Goal: Task Accomplishment & Management: Use online tool/utility

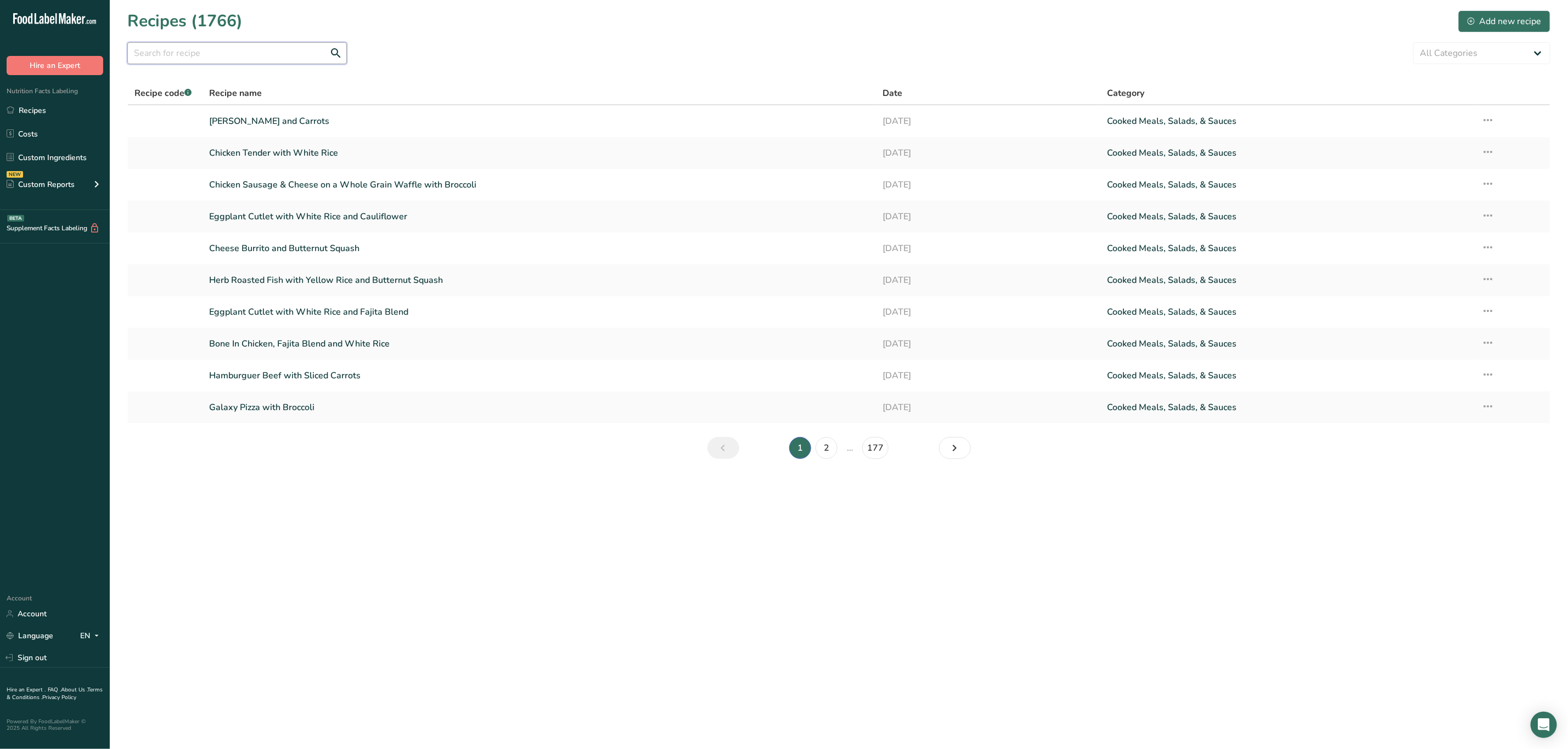
click at [288, 49] on input "text" at bounding box center [237, 53] width 220 height 22
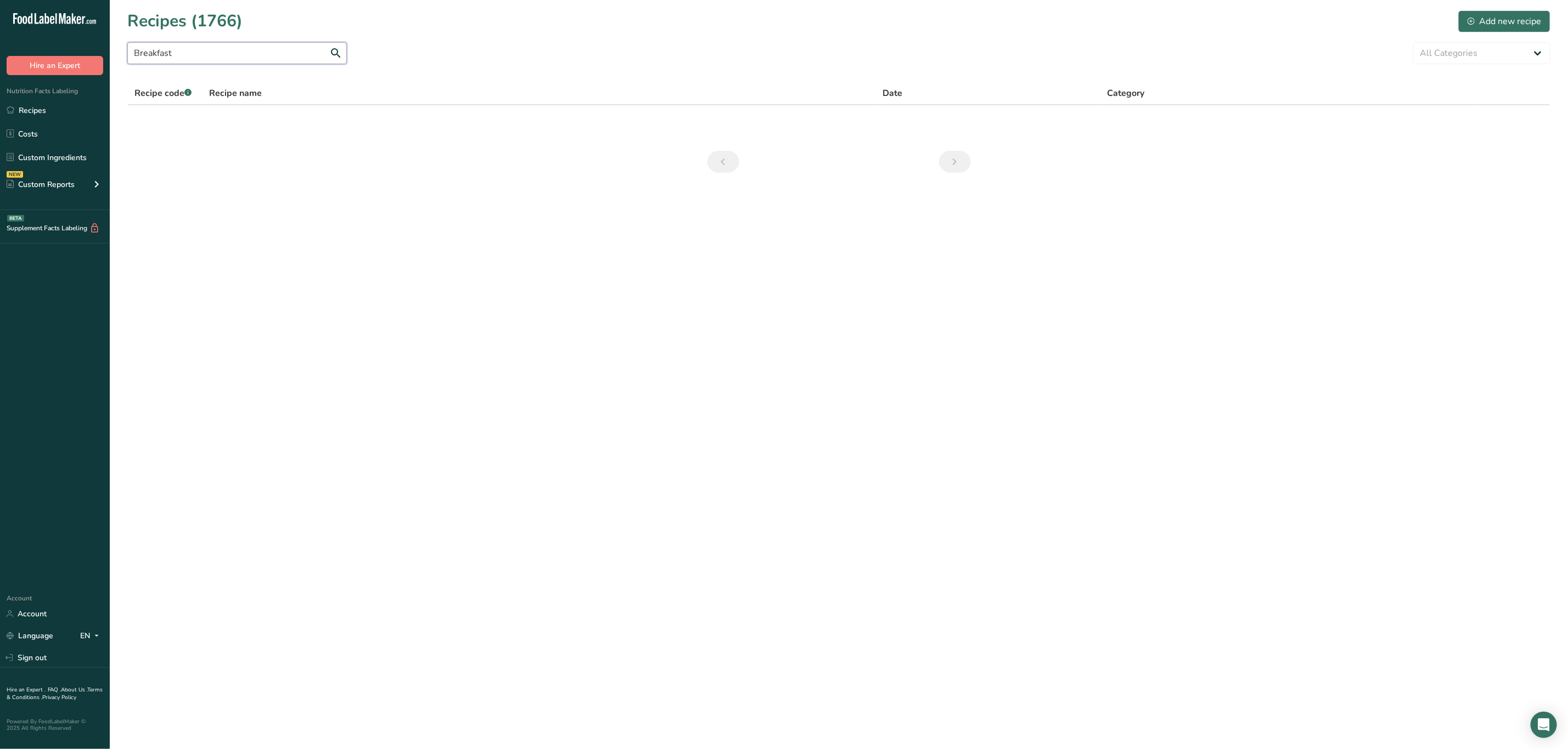
drag, startPoint x: 296, startPoint y: 51, endPoint x: 63, endPoint y: 58, distance: 233.1
click at [63, 58] on div ".a-20{fill:#fff;} Hire an Expert Nutrition Facts Labeling Recipes Costs Custom …" at bounding box center [784, 374] width 1568 height 749
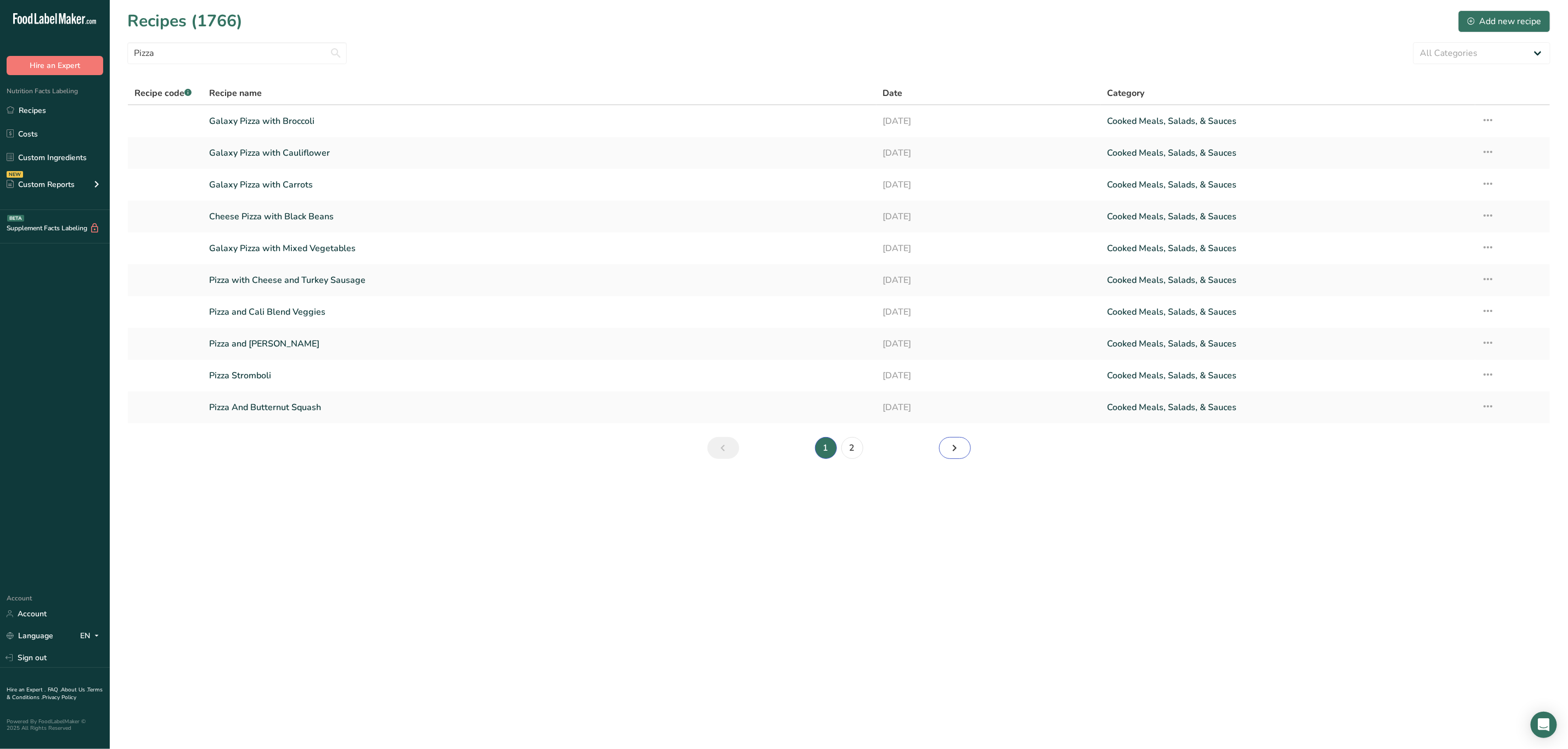
click at [955, 447] on icon "Next page" at bounding box center [954, 448] width 13 height 20
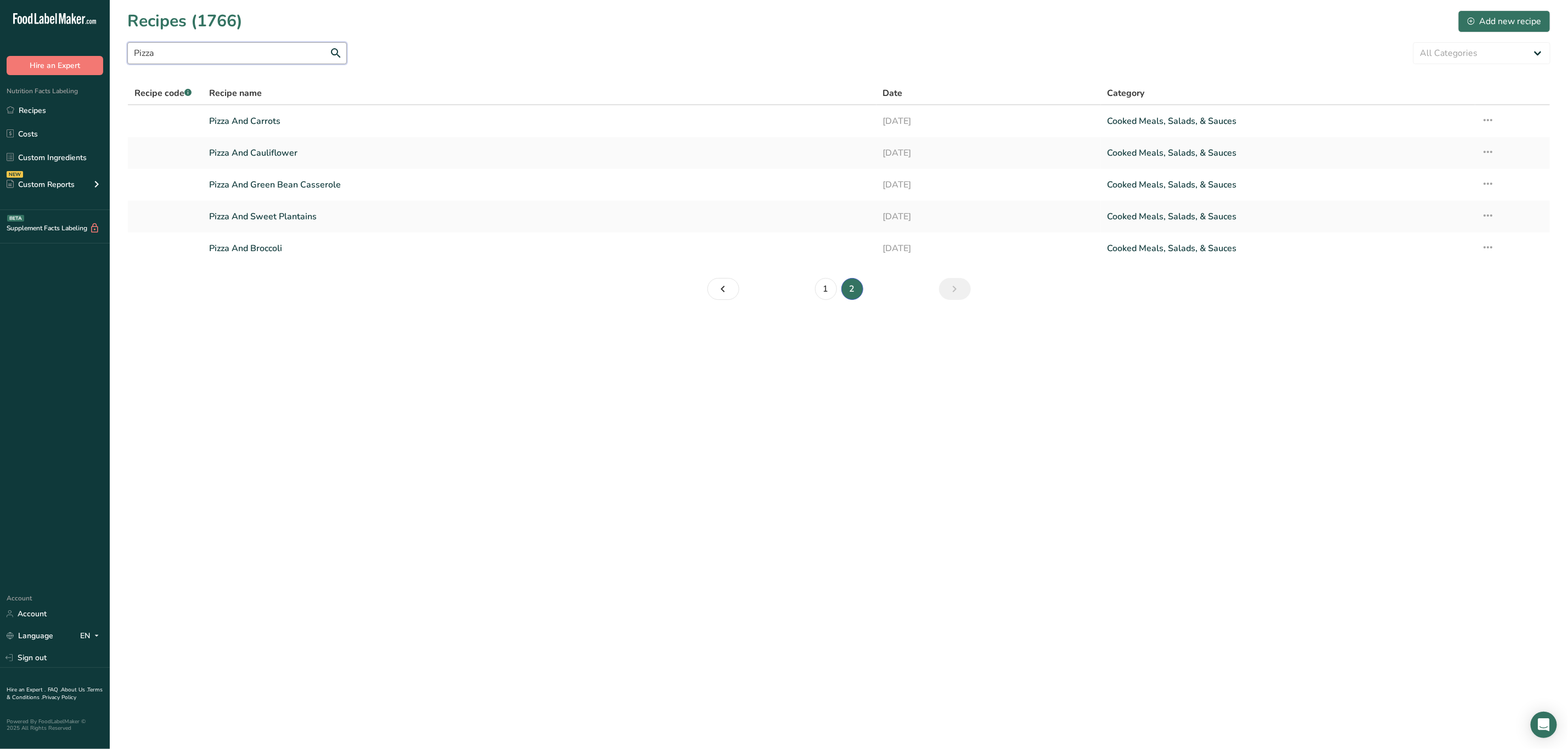
drag, startPoint x: 254, startPoint y: 43, endPoint x: 64, endPoint y: 86, distance: 194.8
click at [67, 86] on div ".a-20{fill:#fff;} Hire an Expert Nutrition Facts Labeling Recipes Costs Custom …" at bounding box center [784, 374] width 1568 height 749
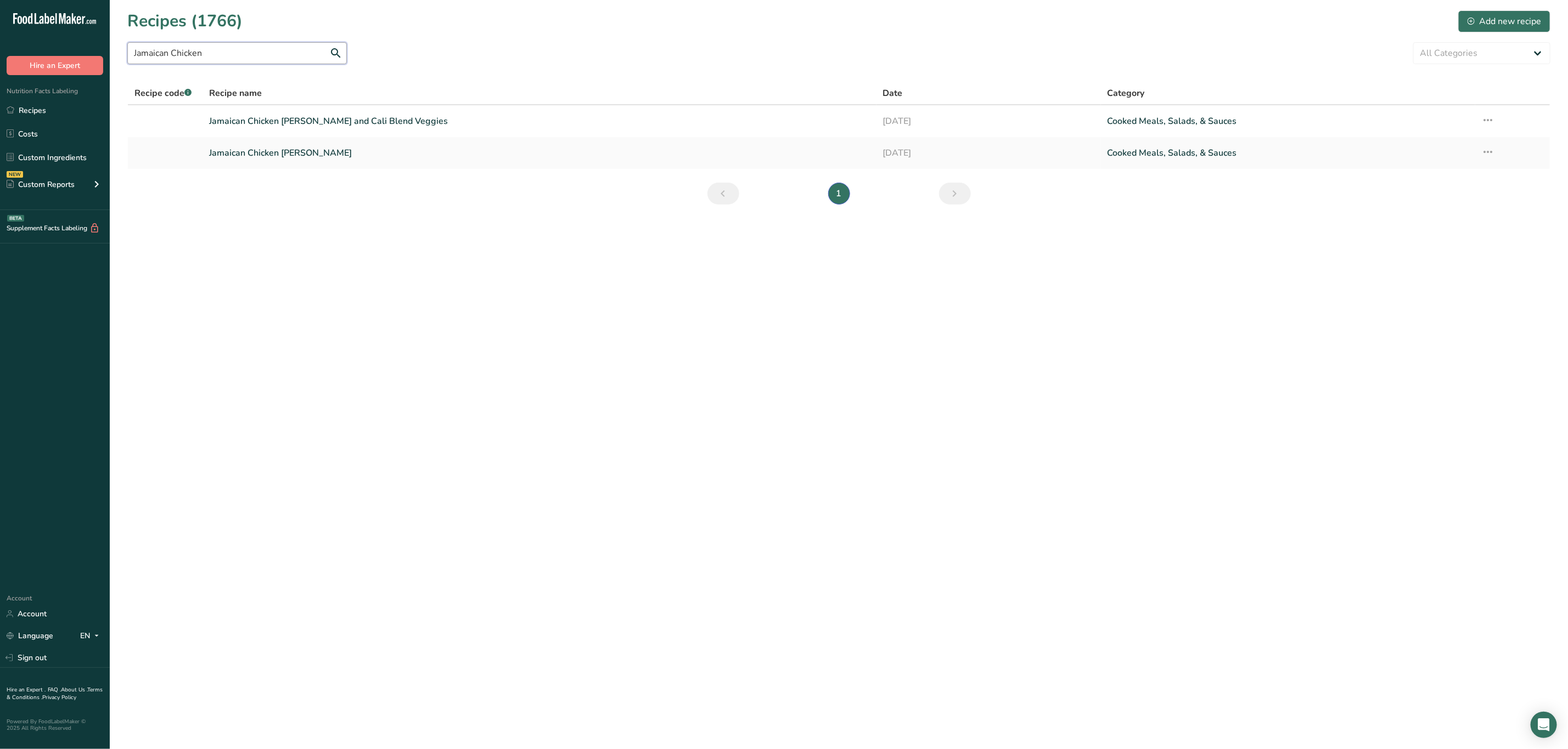
type input "Jamaican Chicken"
click at [283, 154] on link "Jamaican Chicken [PERSON_NAME]" at bounding box center [539, 153] width 660 height 23
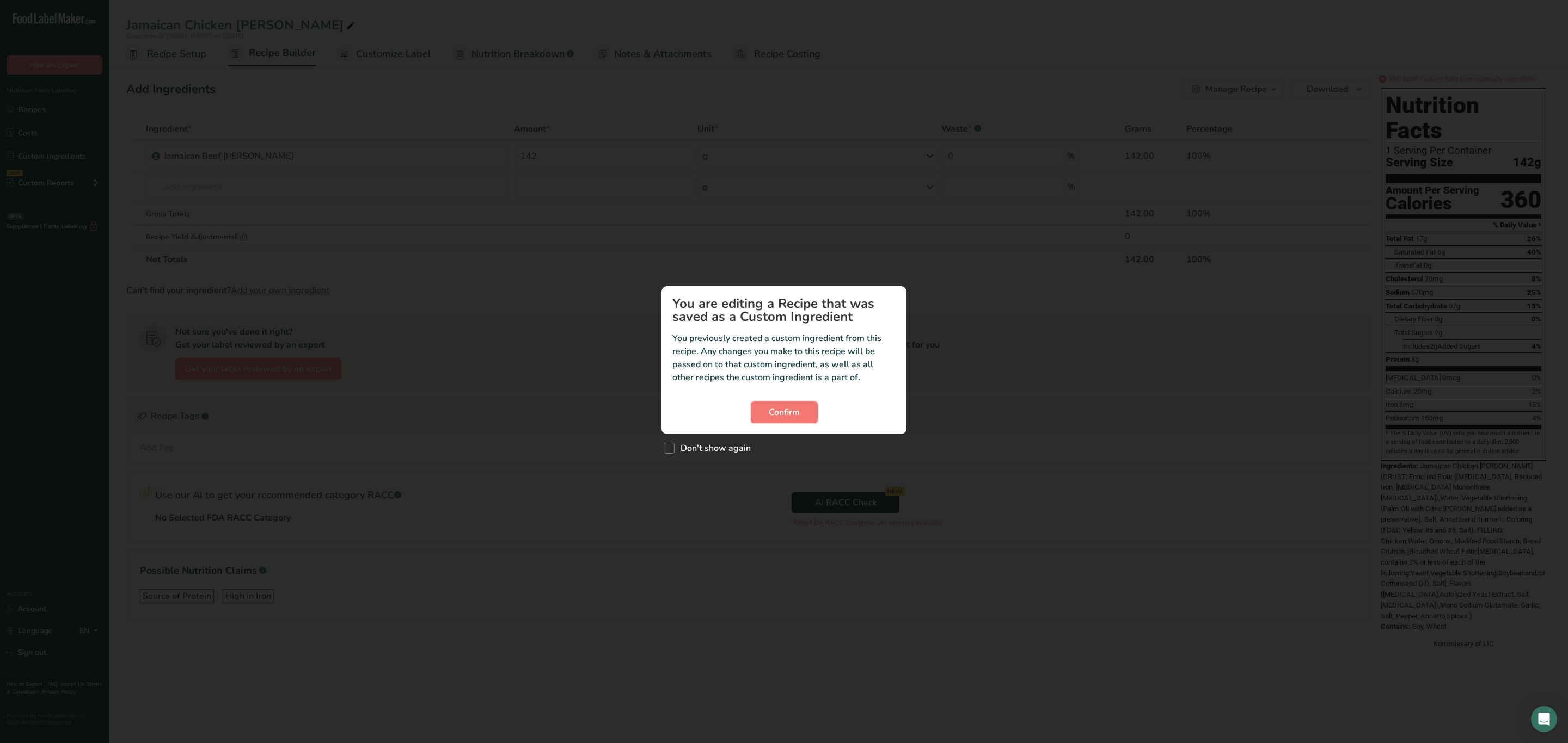
click at [789, 409] on span "Confirm" at bounding box center [784, 412] width 31 height 13
